Goal: Obtain resource: Obtain resource

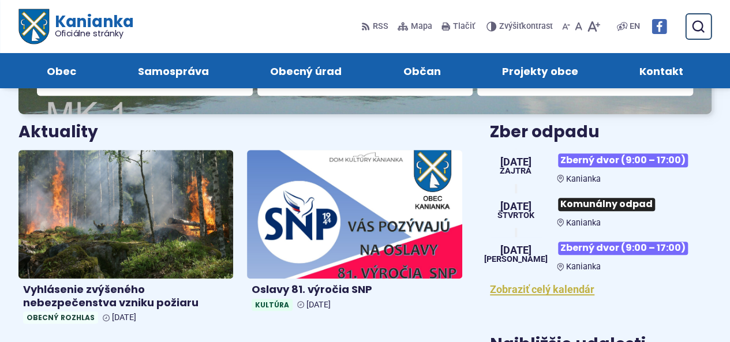
scroll to position [115, 0]
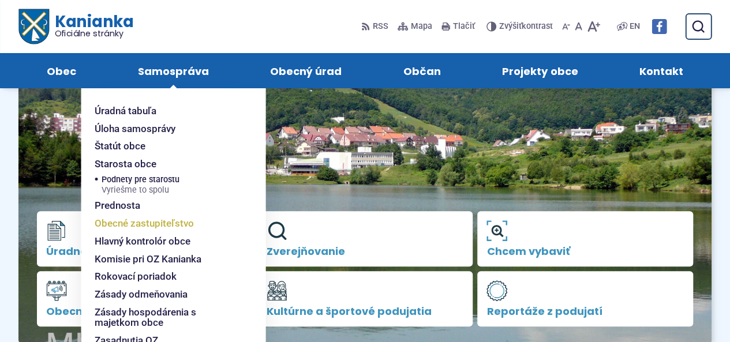
click at [167, 224] on span "Obecné zastupiteľstvo" at bounding box center [144, 224] width 99 height 18
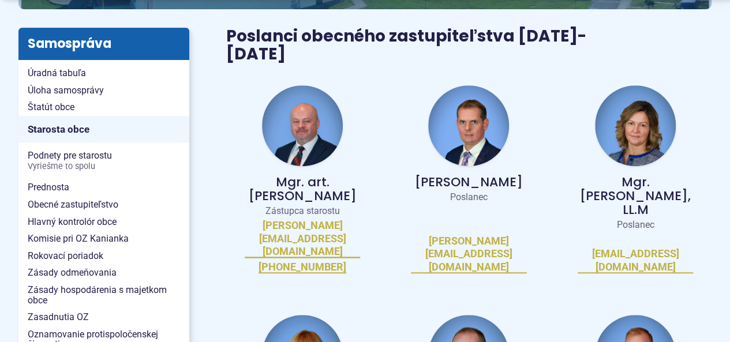
scroll to position [289, 0]
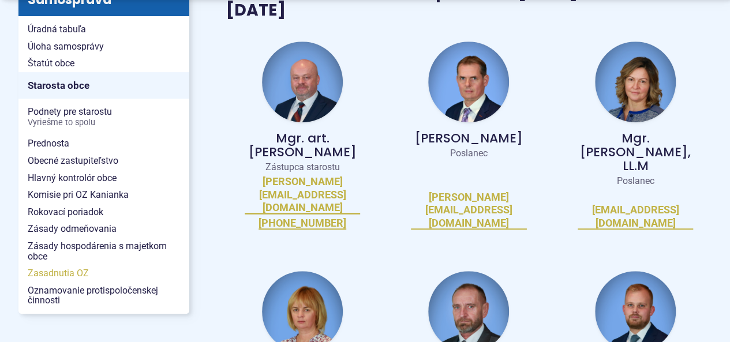
click at [72, 273] on span "Zasadnutia OZ" at bounding box center [104, 273] width 152 height 17
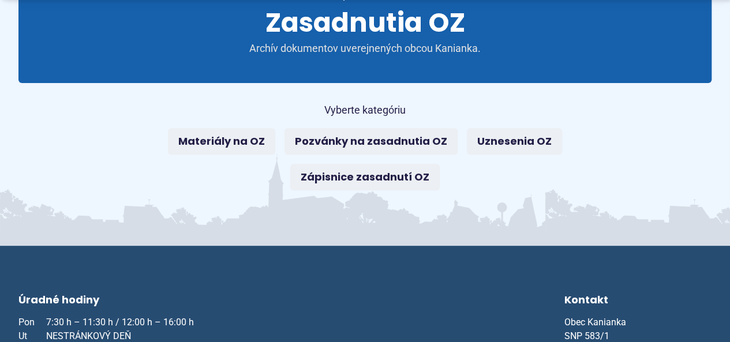
scroll to position [173, 0]
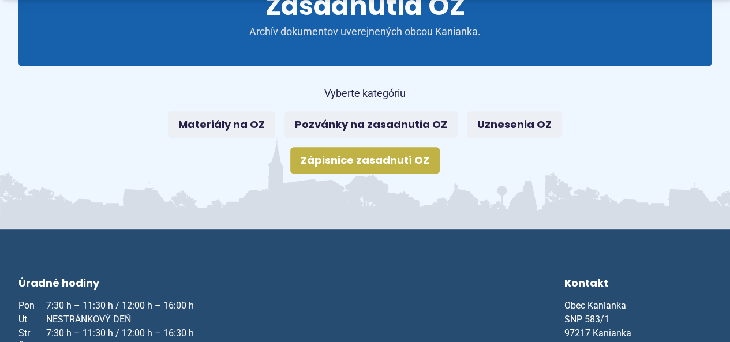
click at [343, 153] on link "Zápisnice zasadnutí OZ" at bounding box center [365, 160] width 150 height 27
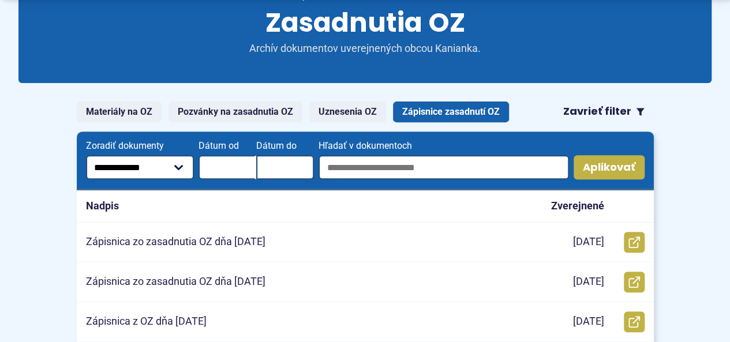
scroll to position [173, 0]
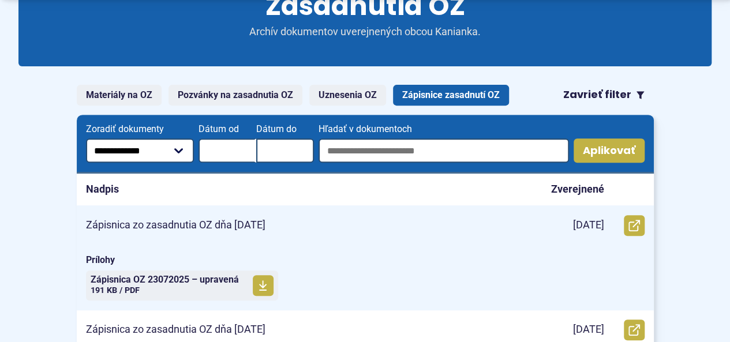
click at [190, 229] on p "Zápisnica zo zasadnutia OZ dňa 23.07.2025" at bounding box center [176, 225] width 180 height 13
click at [152, 288] on span "Zápisnica OZ 23072025 – upravená Veľkosť a typ súboru 191 KB / PDF" at bounding box center [165, 285] width 148 height 29
